Goal: Task Accomplishment & Management: Complete application form

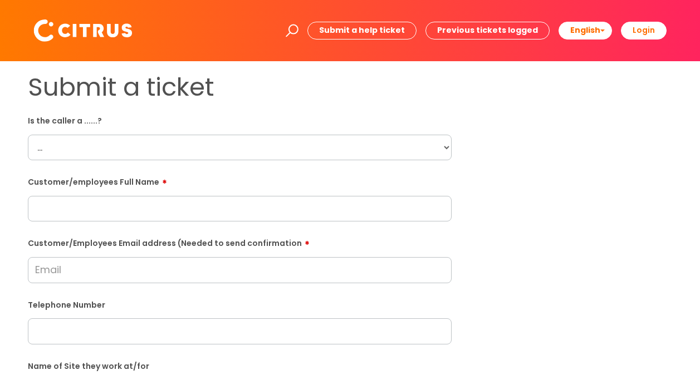
click at [388, 151] on select "... Citrus Customer Citrus Employee [DEMOGRAPHIC_DATA] Supplier" at bounding box center [240, 148] width 424 height 26
select select "Citrus Employee"
click at [28, 135] on select "... Citrus Customer Citrus Employee [DEMOGRAPHIC_DATA] Supplier" at bounding box center [240, 148] width 424 height 26
click at [87, 207] on input "text" at bounding box center [240, 209] width 424 height 26
paste input "[PERSON_NAME]"
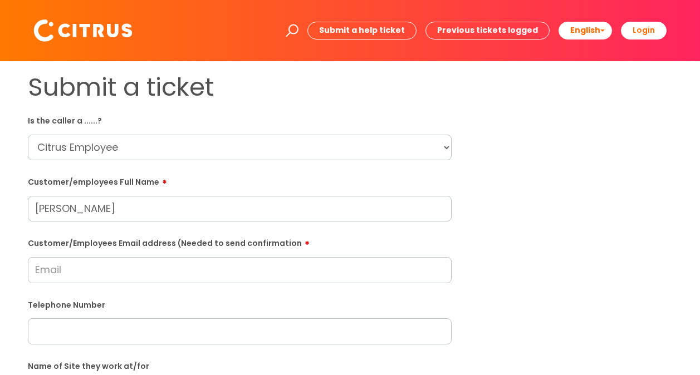
type input "[PERSON_NAME]"
click at [85, 270] on input "Customer/Employees Email address (Needed to send confirmation" at bounding box center [240, 270] width 424 height 26
paste input "[EMAIL_ADDRESS][DOMAIN_NAME]"
click at [35, 268] on input "[EMAIL_ADDRESS][DOMAIN_NAME]" at bounding box center [240, 270] width 424 height 26
type input "[EMAIL_ADDRESS][DOMAIN_NAME]"
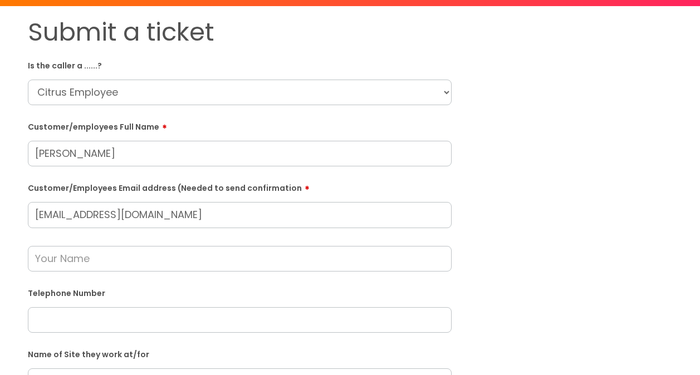
scroll to position [56, 0]
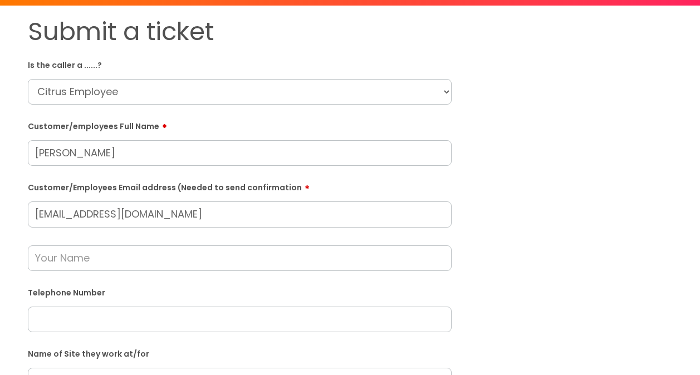
click at [162, 316] on input "text" at bounding box center [240, 320] width 424 height 26
paste input "07983934574"
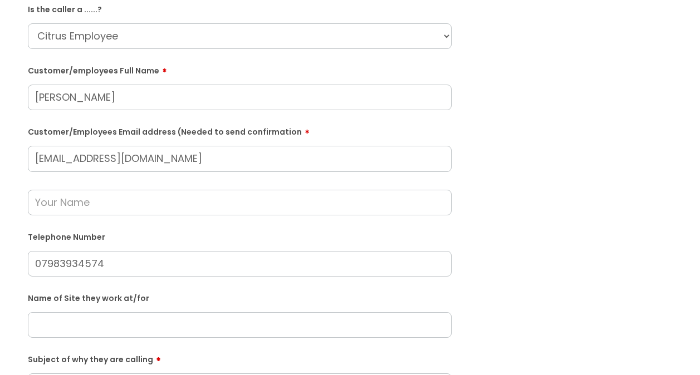
scroll to position [167, 0]
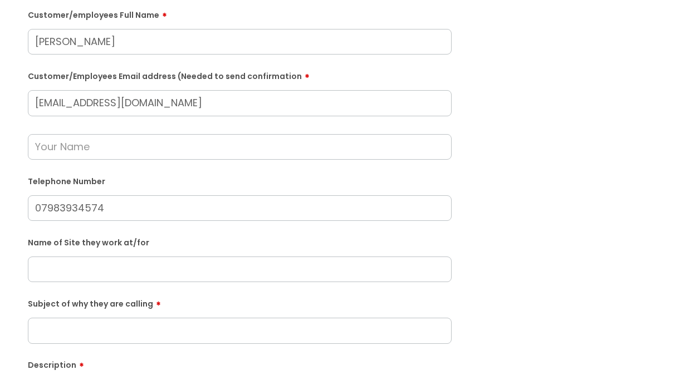
type input "07983934574"
click at [72, 269] on input "text" at bounding box center [240, 270] width 424 height 26
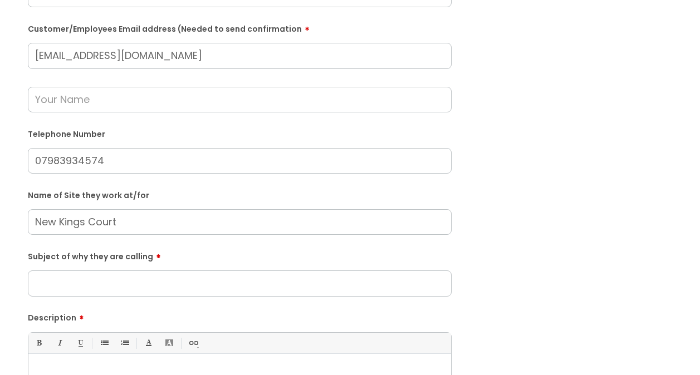
scroll to position [278, 0]
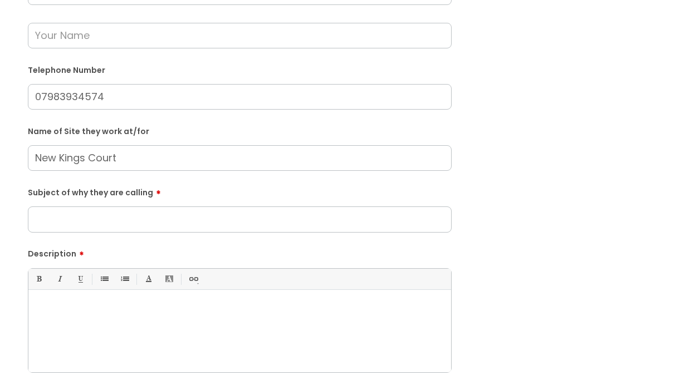
type input "New Kings Court"
click at [101, 210] on input "Subject of why they are calling" at bounding box center [240, 220] width 424 height 26
type input "S"
type input "The system logged them out too early"
click at [113, 311] on p at bounding box center [240, 309] width 406 height 10
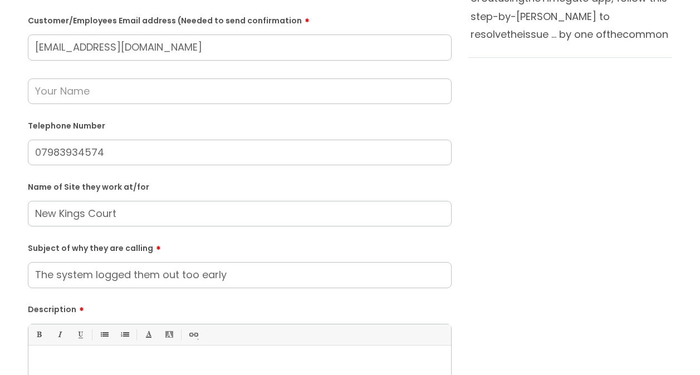
scroll to position [334, 0]
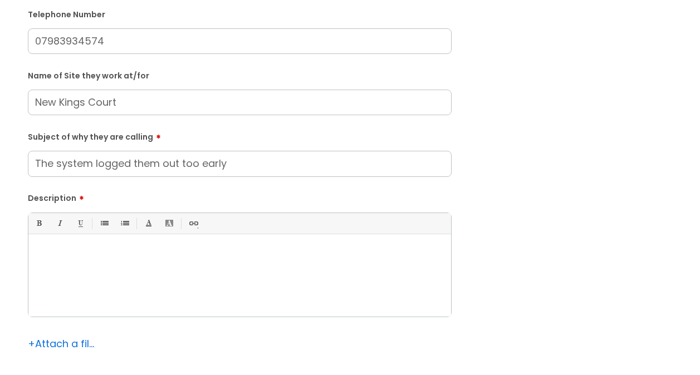
click at [69, 257] on p at bounding box center [240, 253] width 406 height 10
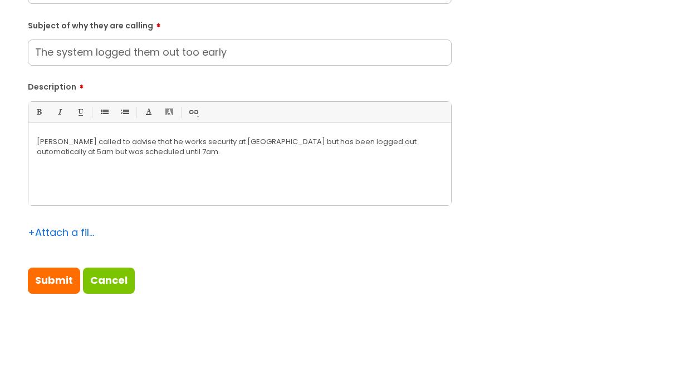
scroll to position [613, 0]
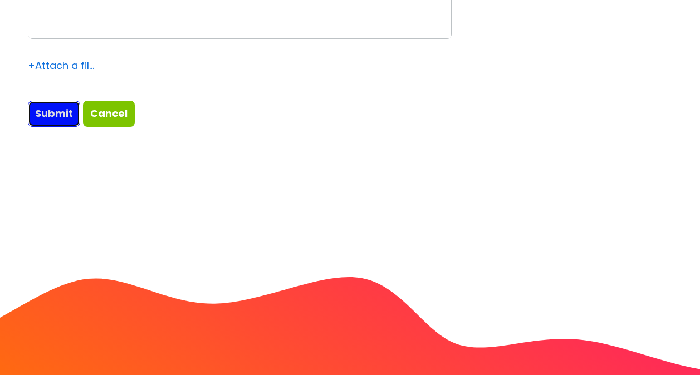
click at [60, 118] on input "Submit" at bounding box center [54, 114] width 52 height 26
type input "Please Wait..."
